Goal: Find specific page/section: Find specific page/section

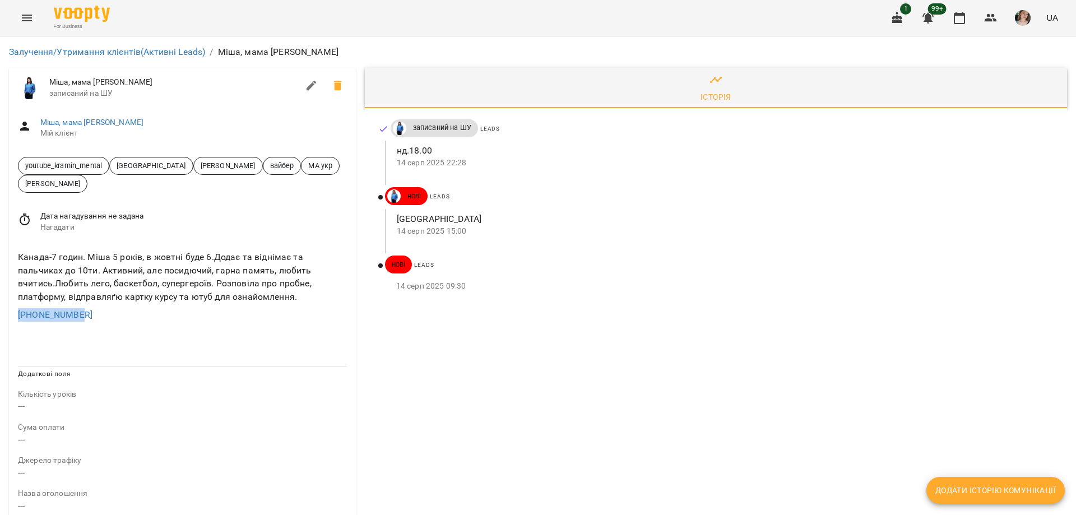
drag, startPoint x: 94, startPoint y: 312, endPoint x: 0, endPoint y: 313, distance: 94.2
click at [0, 313] on div "Залучення/Утримання клієнтів (Активні Leads) / Міша, мама Настя Міша, мама Наст…" at bounding box center [538, 472] width 1076 height 873
copy link "+16479200512"
click at [967, 321] on div "Історія записаний на ШУ Leads нд.18.00 14 серп 2025 22:28 нові Leads КАНАДА 14 …" at bounding box center [715, 484] width 711 height 842
click at [1020, 308] on div "записаний на ШУ Leads нд.18.00 14 серп 2025 22:28 нові Leads КАНАДА 14 серп 202…" at bounding box center [716, 208] width 702 height 201
